Goal: Information Seeking & Learning: Check status

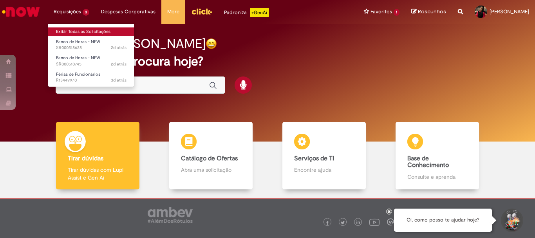
click at [86, 33] on link "Exibir Todas as Solicitações" at bounding box center [91, 31] width 86 height 9
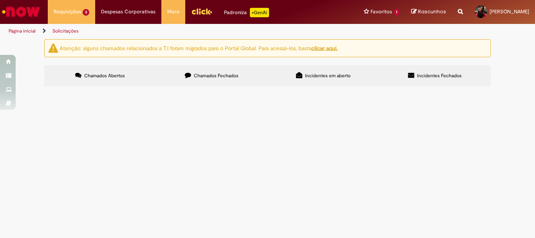
click at [0, 0] on button at bounding box center [0, 0] width 0 height 0
click at [0, 0] on span "Bom dia, eu cadastrei um feriado dia 29/07 para os colaboradores do complexo bo…" at bounding box center [0, 0] width 0 height 0
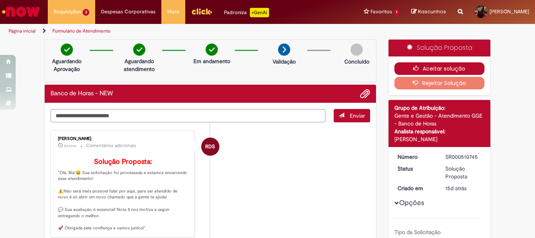
click at [419, 65] on icon "button" at bounding box center [417, 67] width 9 height 5
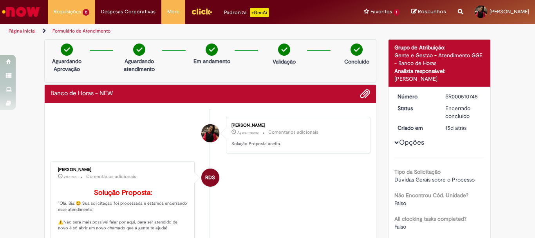
scroll to position [157, 0]
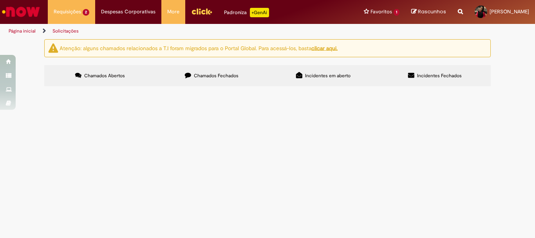
click at [0, 0] on button at bounding box center [0, 0] width 0 height 0
click at [0, 0] on span "Boa tarde, solicito por gentileza a criação da escala da aprendiz. Lembrando qu…" at bounding box center [0, 0] width 0 height 0
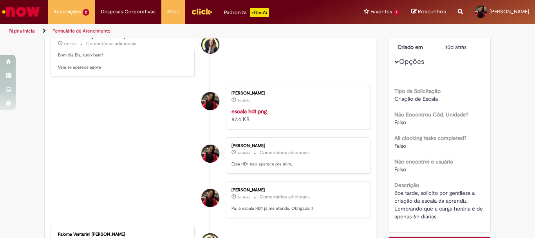
scroll to position [39, 0]
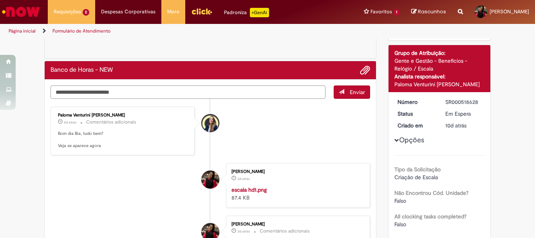
click at [117, 97] on textarea "Digite sua mensagem aqui..." at bounding box center [188, 91] width 275 height 13
type textarea "**********"
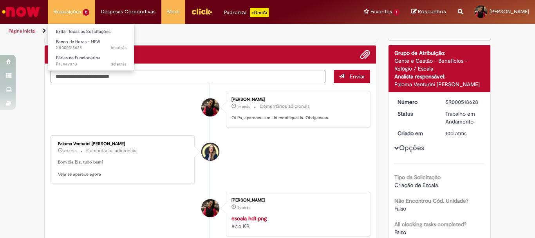
click at [83, 9] on li "Requisições 2 Exibir Todas as Solicitações Banco de Horas - NEW 1m atrás 1m atr…" at bounding box center [71, 11] width 47 height 23
click at [94, 27] on li "Exibir Todas as Solicitações" at bounding box center [91, 31] width 86 height 10
click at [101, 31] on link "Exibir Todas as Solicitações" at bounding box center [91, 31] width 86 height 9
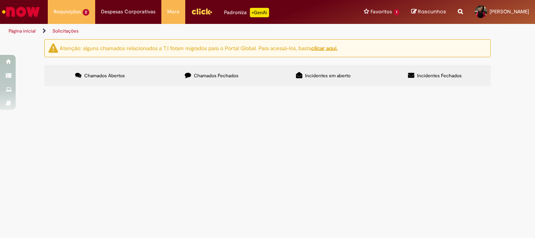
click at [0, 0] on span "Boa tarde, minhas férias estão aparecendo no click uma data e no FPW outra. E t…" at bounding box center [0, 0] width 0 height 0
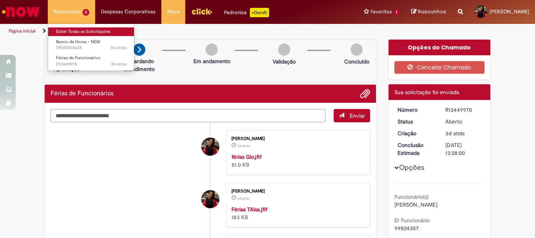
click at [82, 29] on link "Exibir Todas as Solicitações" at bounding box center [91, 31] width 86 height 9
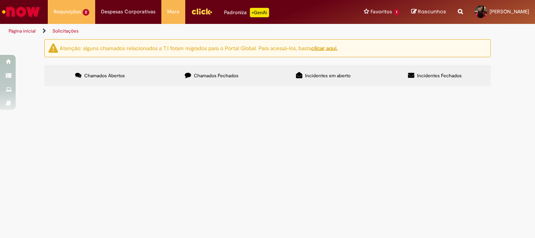
click at [0, 0] on td "Boa tarde, minhas férias estão aparecendo no click uma data e no FPW outra. E t…" at bounding box center [0, 0] width 0 height 0
click at [0, 0] on span "Boa tarde, minhas férias estão aparecendo no click uma data e no FPW outra. E t…" at bounding box center [0, 0] width 0 height 0
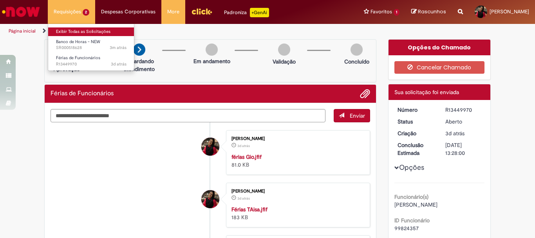
click at [87, 34] on link "Exibir Todas as Solicitações" at bounding box center [91, 31] width 86 height 9
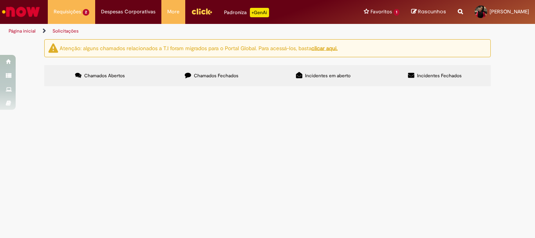
click at [20, 13] on img "Ir para a Homepage" at bounding box center [21, 12] width 40 height 16
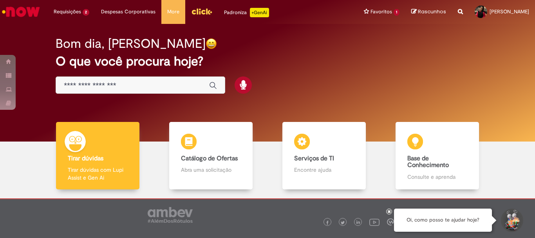
click at [390, 210] on icon at bounding box center [389, 211] width 3 height 4
